Goal: Task Accomplishment & Management: Use online tool/utility

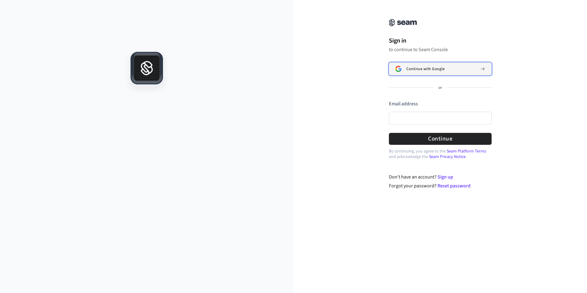
click at [422, 67] on span "Continue with Google" at bounding box center [425, 68] width 38 height 5
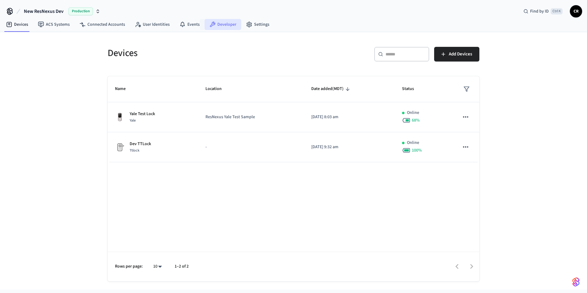
click at [230, 25] on link "Developer" at bounding box center [223, 24] width 37 height 11
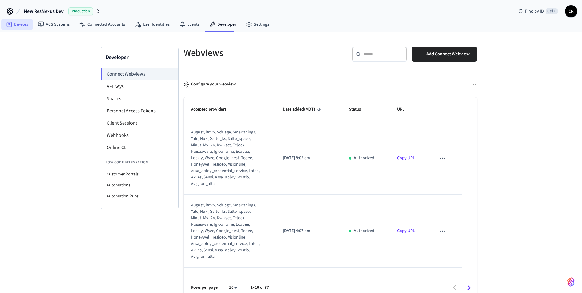
click at [21, 27] on link "Devices" at bounding box center [17, 24] width 32 height 11
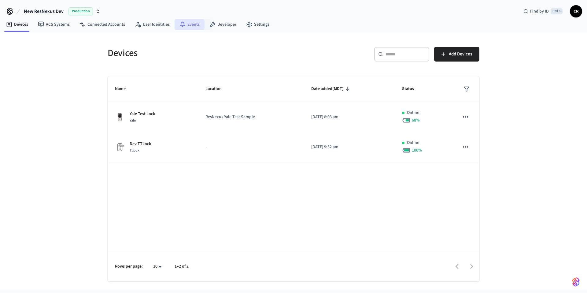
click at [192, 27] on link "Events" at bounding box center [190, 24] width 30 height 11
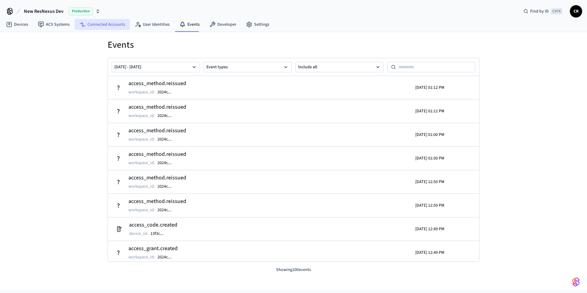
click at [110, 23] on link "Connected Accounts" at bounding box center [102, 24] width 55 height 11
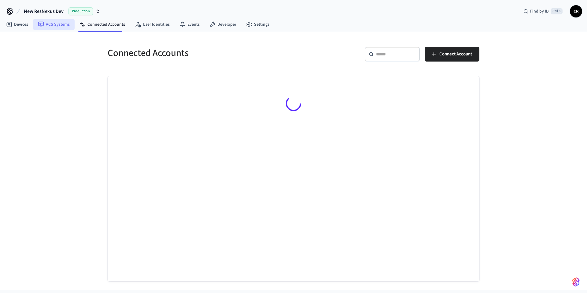
click at [65, 27] on link "ACS Systems" at bounding box center [54, 24] width 42 height 11
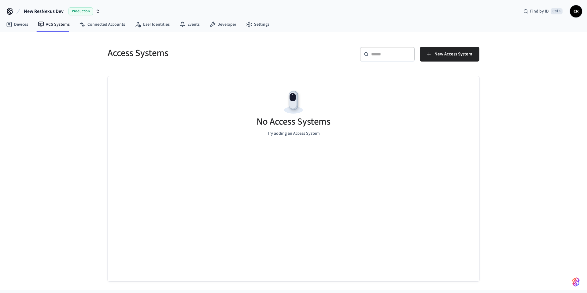
click at [61, 13] on span "New ResNexus Dev" at bounding box center [44, 11] width 40 height 7
click at [58, 100] on div "Access Systems ​ ​ New Access System No Access Systems Try adding an Access Sys…" at bounding box center [293, 160] width 587 height 257
click at [6, 24] on icon at bounding box center [9, 24] width 6 height 6
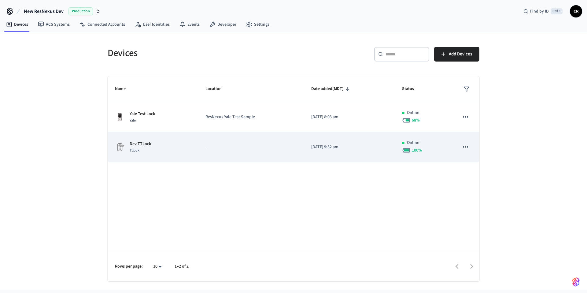
click at [142, 153] on div "Ttlock" at bounding box center [140, 150] width 21 height 6
